Goal: Information Seeking & Learning: Learn about a topic

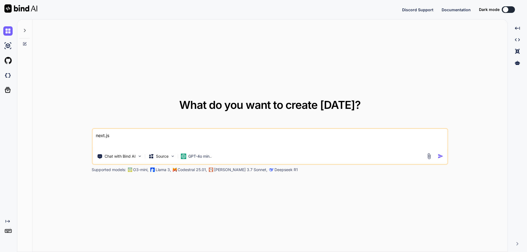
type textarea "x"
drag, startPoint x: 112, startPoint y: 136, endPoint x: 63, endPoint y: 136, distance: 49.2
click at [63, 136] on div "What do you want to create [DATE]? next.js Chat with Bind AI Source GPT-4o min.…" at bounding box center [270, 136] width 476 height 233
type textarea "x"
type textarea "h"
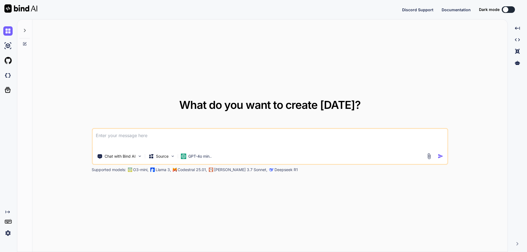
type textarea "x"
type textarea "ho"
type textarea "x"
type textarea "how"
type textarea "x"
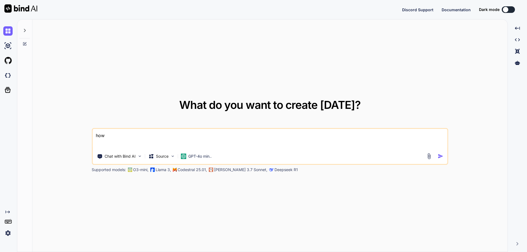
type textarea "how"
type textarea "x"
type textarea "how t"
type textarea "x"
type textarea "how to"
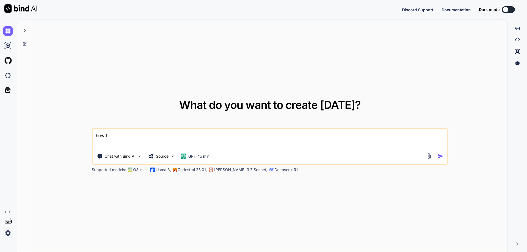
type textarea "x"
type textarea "how to"
type textarea "x"
type textarea "how to g"
type textarea "x"
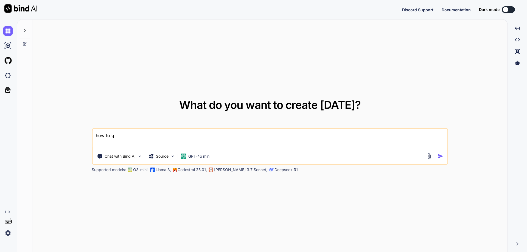
type textarea "how to ge"
type textarea "x"
type textarea "how to get"
type textarea "x"
type textarea "how to get"
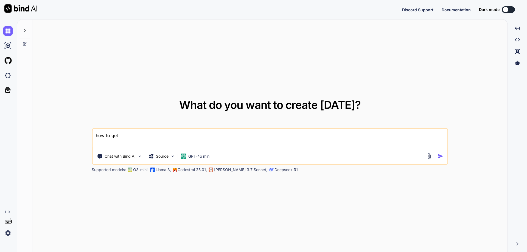
type textarea "x"
type textarea "how to get d"
type textarea "x"
type textarea "how to get da"
type textarea "x"
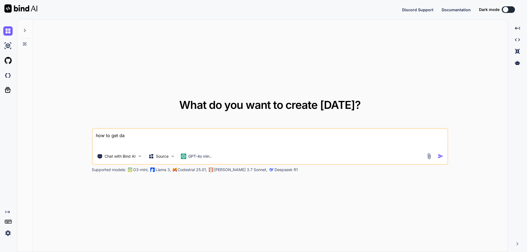
type textarea "how to get dat"
type textarea "x"
type textarea "how to get data"
type textarea "x"
type textarea "how to get data"
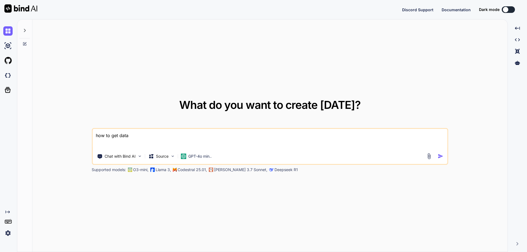
click at [441, 155] on img "button" at bounding box center [441, 157] width 6 height 6
click at [440, 157] on img "button" at bounding box center [441, 157] width 6 height 6
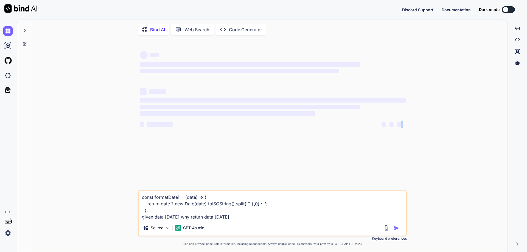
click at [440, 157] on div "‌ ‌ ‌ ‌ ‌ ‌ ‌ ‌ ‌ ‌ ‌ ‌ ‌ ‌ const formatDate1 = (date) => { return date ? new D…" at bounding box center [272, 146] width 471 height 213
click at [199, 31] on p "Web Search" at bounding box center [197, 29] width 25 height 7
click at [241, 29] on p "Code Generator" at bounding box center [245, 29] width 33 height 7
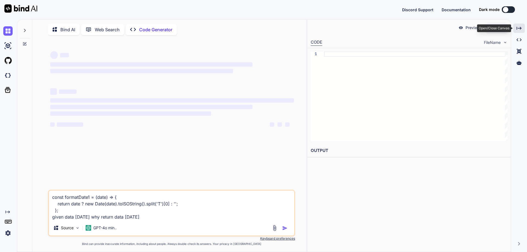
click at [522, 30] on div "Created with Pixso." at bounding box center [520, 28] width 12 height 9
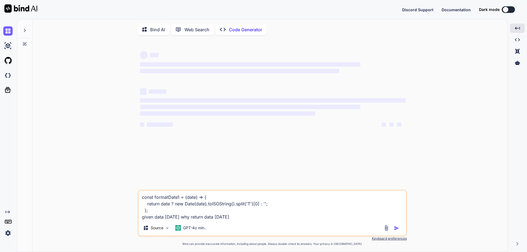
click at [197, 31] on p "Web Search" at bounding box center [197, 29] width 25 height 7
click at [159, 30] on p "Bind AI" at bounding box center [157, 29] width 15 height 7
